Goal: Task Accomplishment & Management: Use online tool/utility

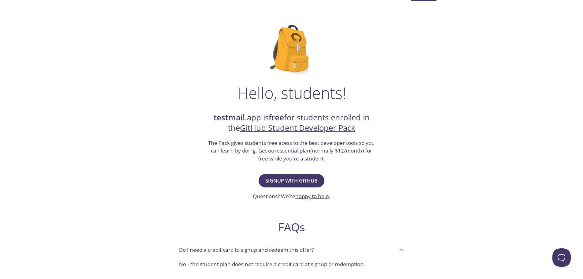
scroll to position [31, 0]
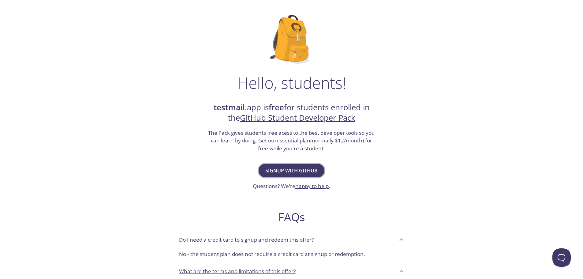
click at [299, 167] on span "Signup with GitHub" at bounding box center [291, 170] width 52 height 9
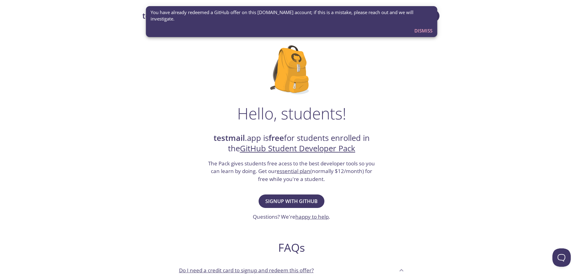
click at [424, 27] on span "Dismiss" at bounding box center [423, 31] width 18 height 8
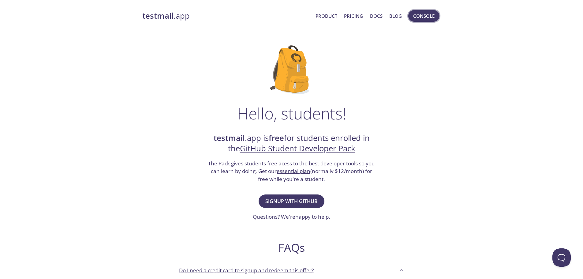
click at [421, 18] on span "Console" at bounding box center [423, 16] width 21 height 8
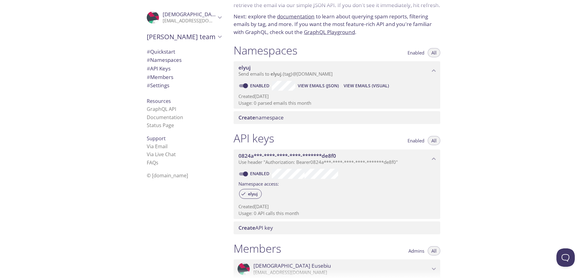
scroll to position [3, 0]
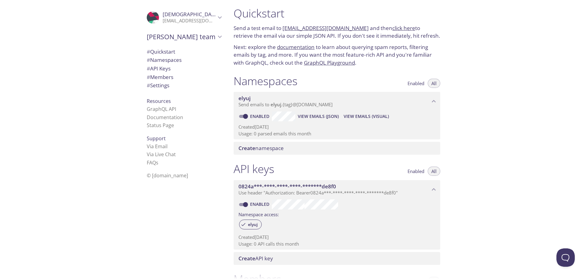
click at [176, 55] on span "# Quickstart" at bounding box center [184, 52] width 75 height 8
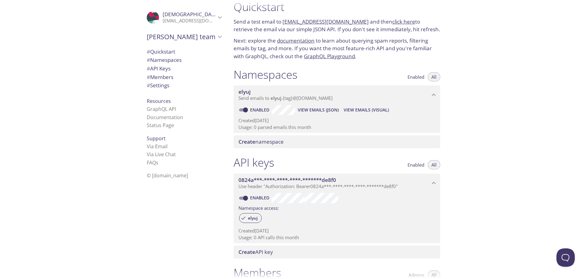
click at [315, 109] on span "View Emails (JSON)" at bounding box center [318, 109] width 41 height 7
click at [368, 110] on span "View Emails (Visual)" at bounding box center [366, 109] width 45 height 7
